Goal: Information Seeking & Learning: Learn about a topic

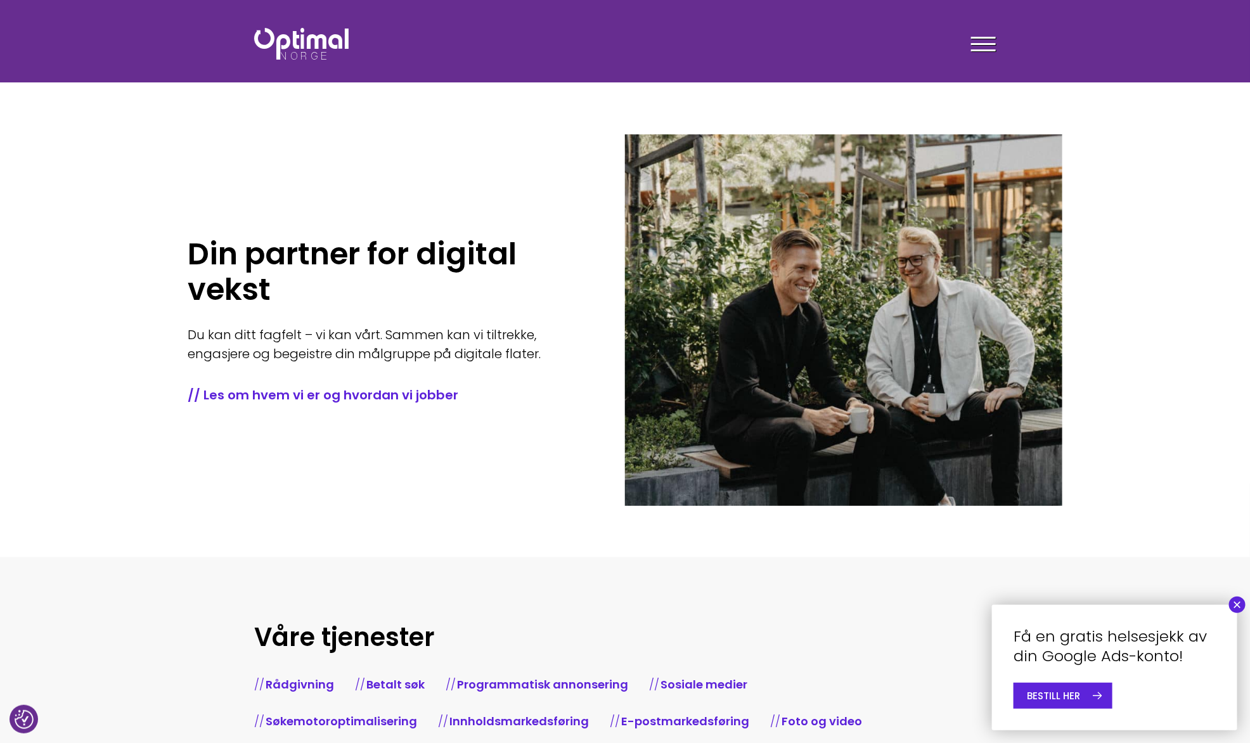
click at [972, 44] on span at bounding box center [983, 44] width 25 height 2
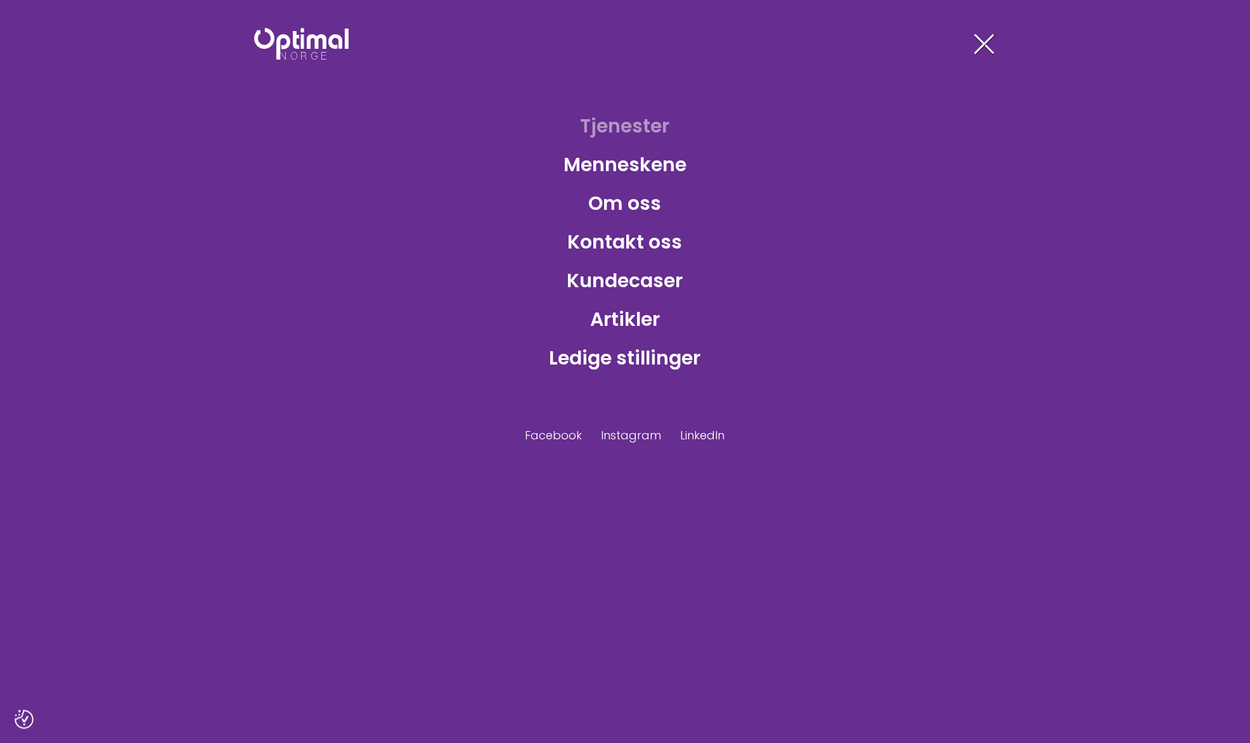
click at [650, 126] on link "Tjenester" at bounding box center [626, 125] width 110 height 41
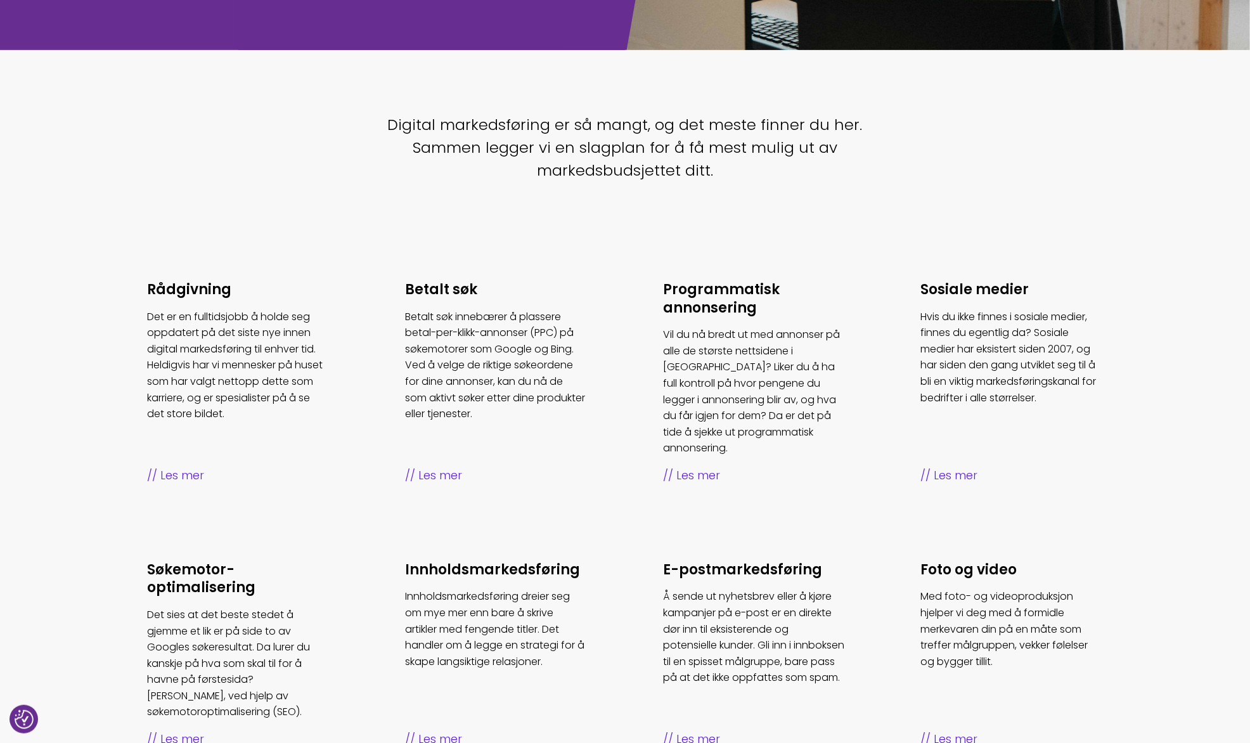
scroll to position [292, 0]
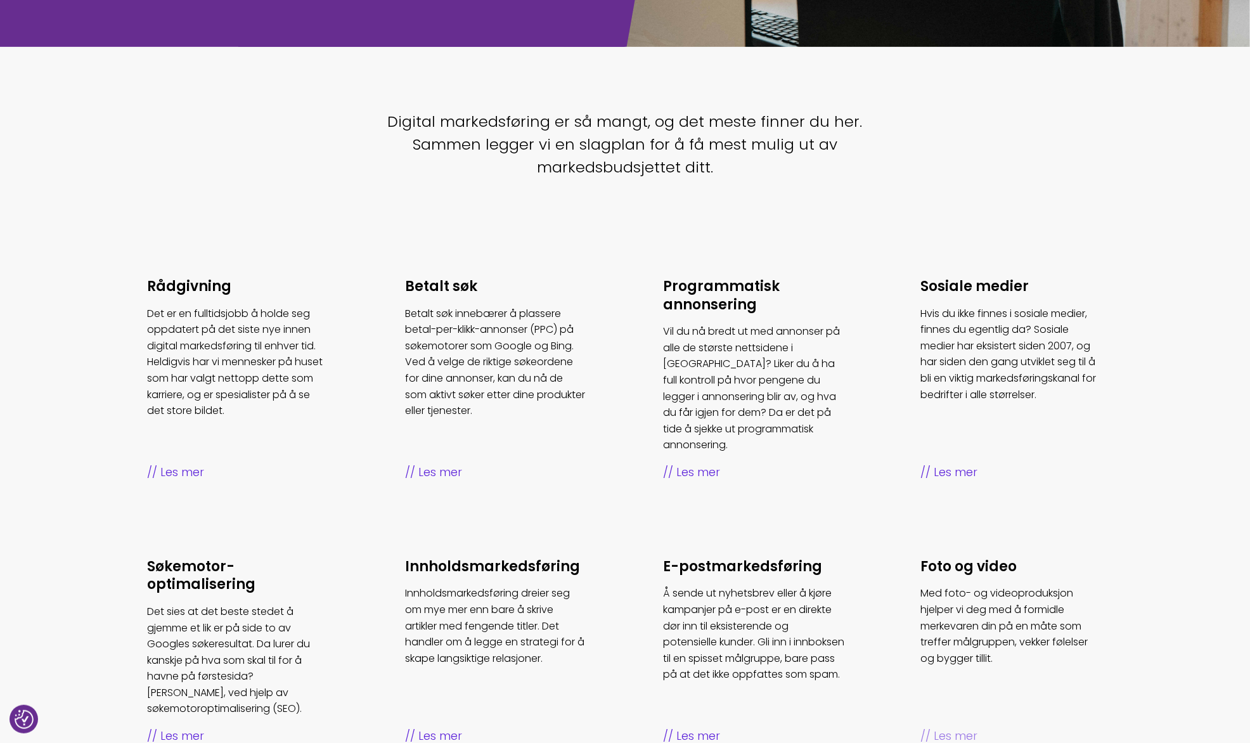
click at [953, 727] on span "Les mer" at bounding box center [1012, 736] width 182 height 18
